Goal: Task Accomplishment & Management: Manage account settings

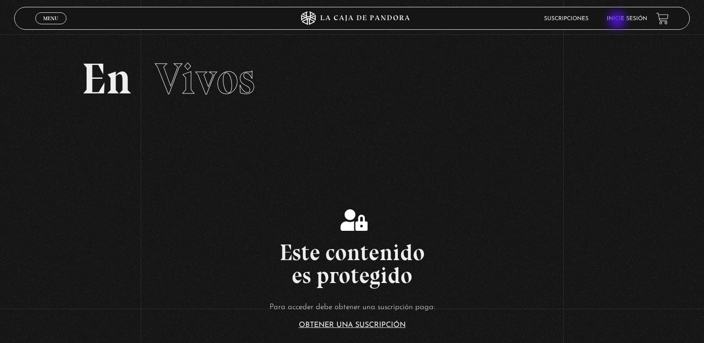
click at [619, 21] on link "Inicie sesión" at bounding box center [627, 19] width 40 height 6
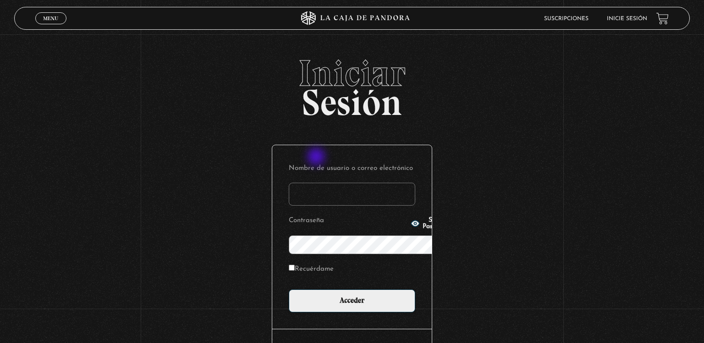
click at [317, 183] on input "Nombre de usuario o correo electrónico" at bounding box center [352, 194] width 127 height 23
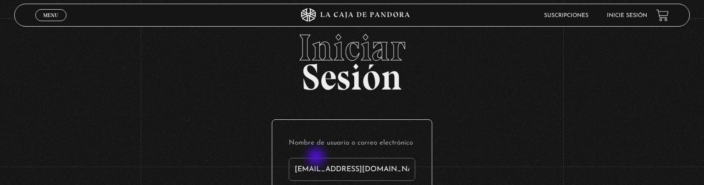
type input "[EMAIL_ADDRESS][DOMAIN_NAME]"
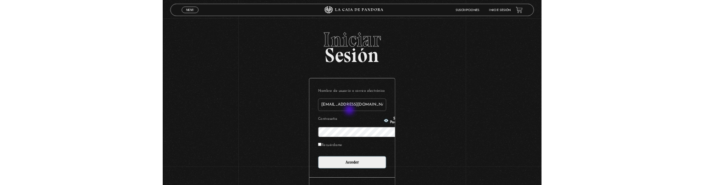
scroll to position [8, 0]
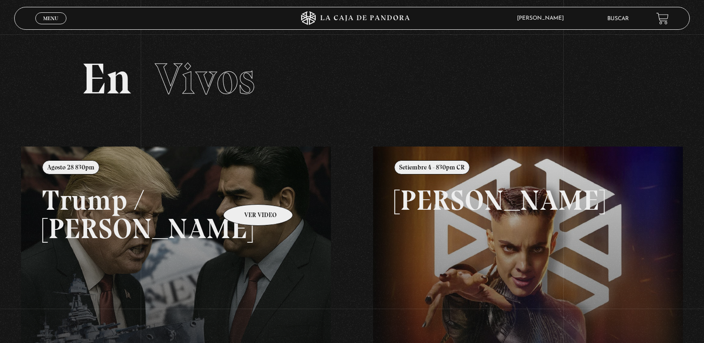
click at [246, 191] on link at bounding box center [373, 318] width 704 height 343
